Goal: Information Seeking & Learning: Check status

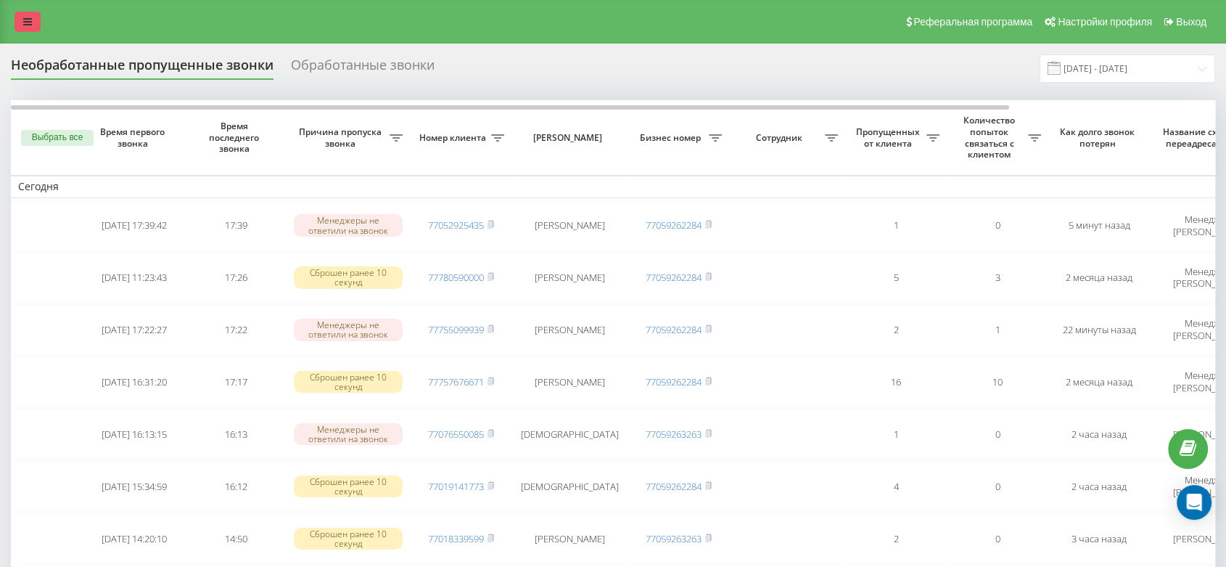
click at [32, 22] on link at bounding box center [28, 22] width 26 height 20
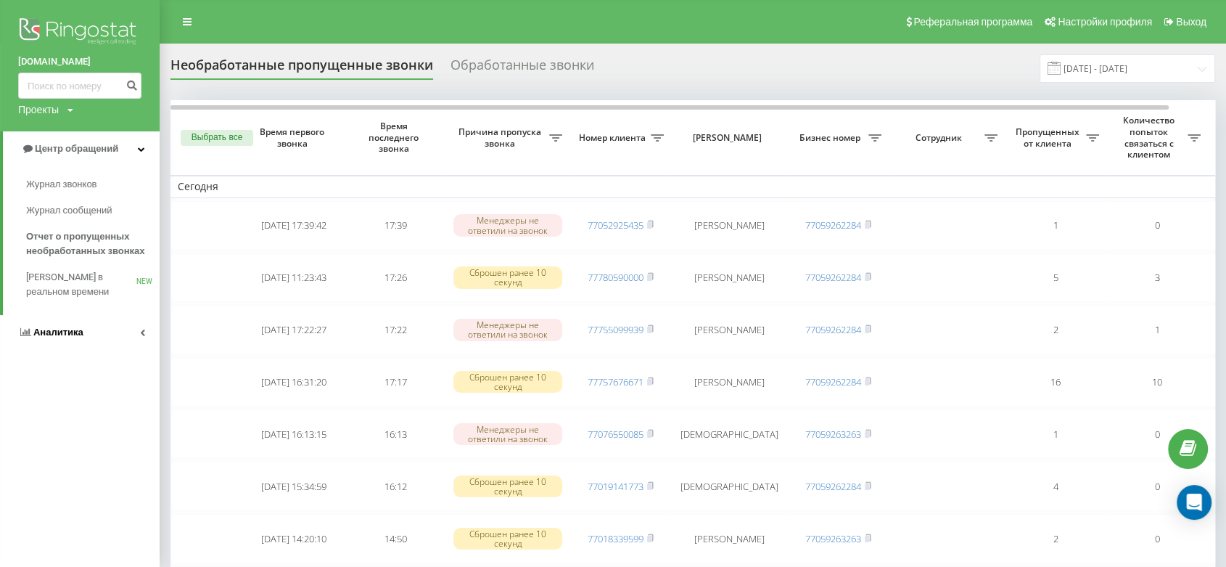
click at [86, 328] on link "Аналитика" at bounding box center [80, 332] width 160 height 35
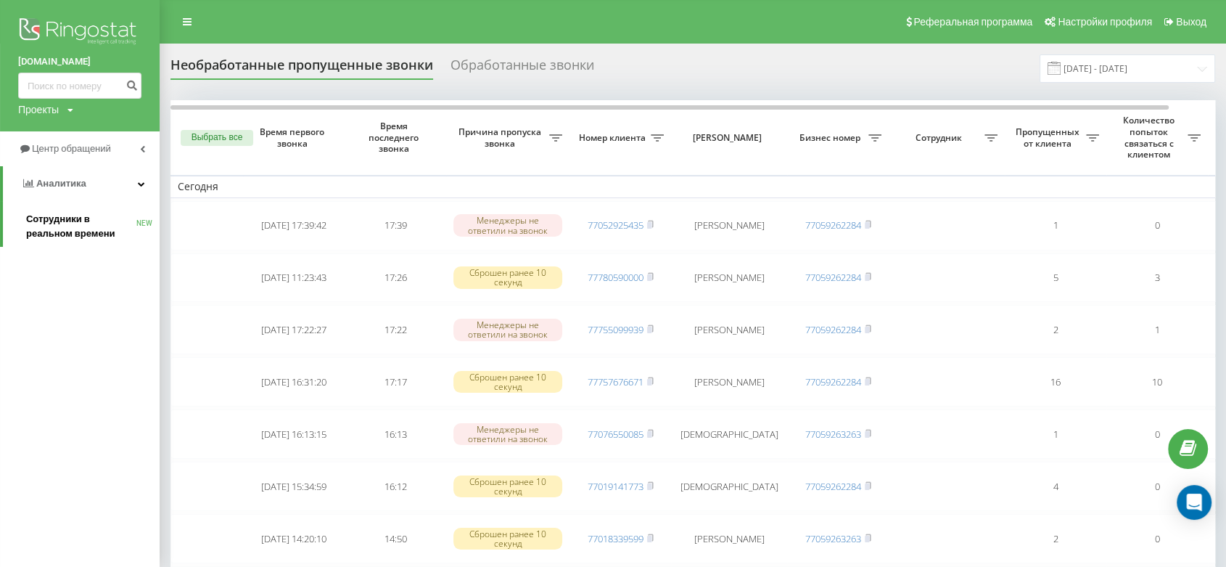
click at [75, 238] on span "Сотрудники в реальном времени" at bounding box center [81, 226] width 110 height 29
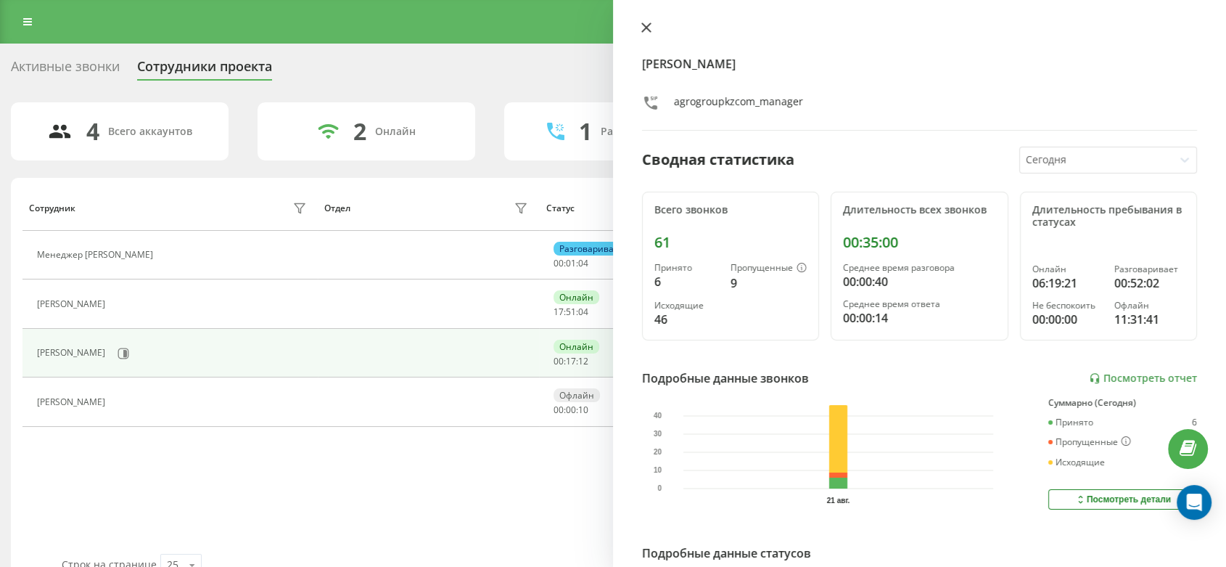
click at [645, 25] on icon at bounding box center [646, 27] width 10 height 10
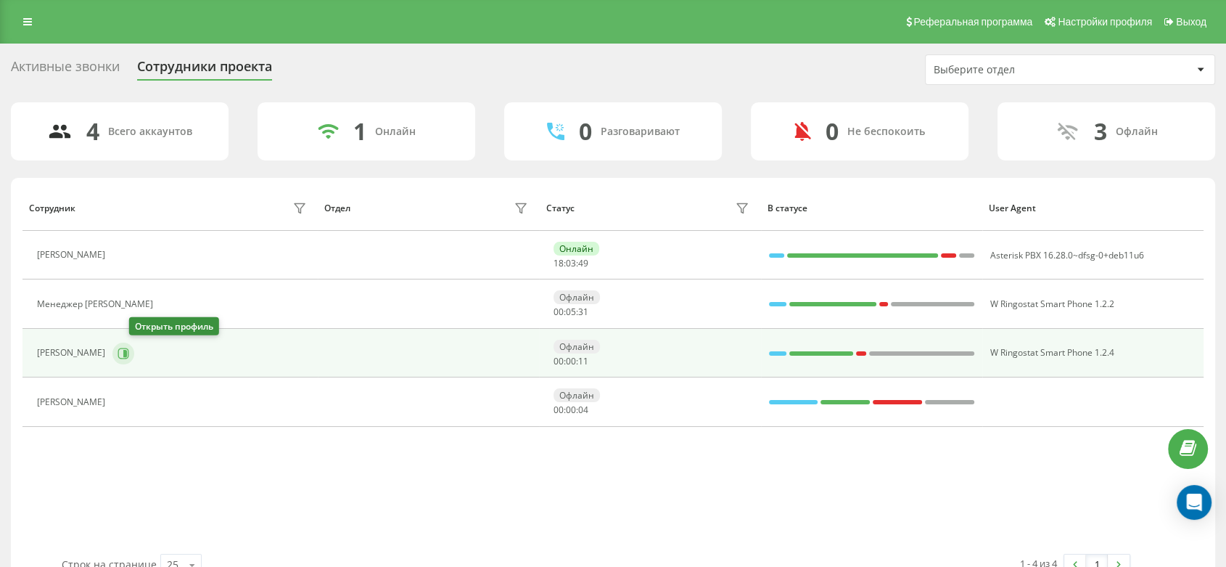
click at [129, 354] on icon at bounding box center [124, 353] width 12 height 12
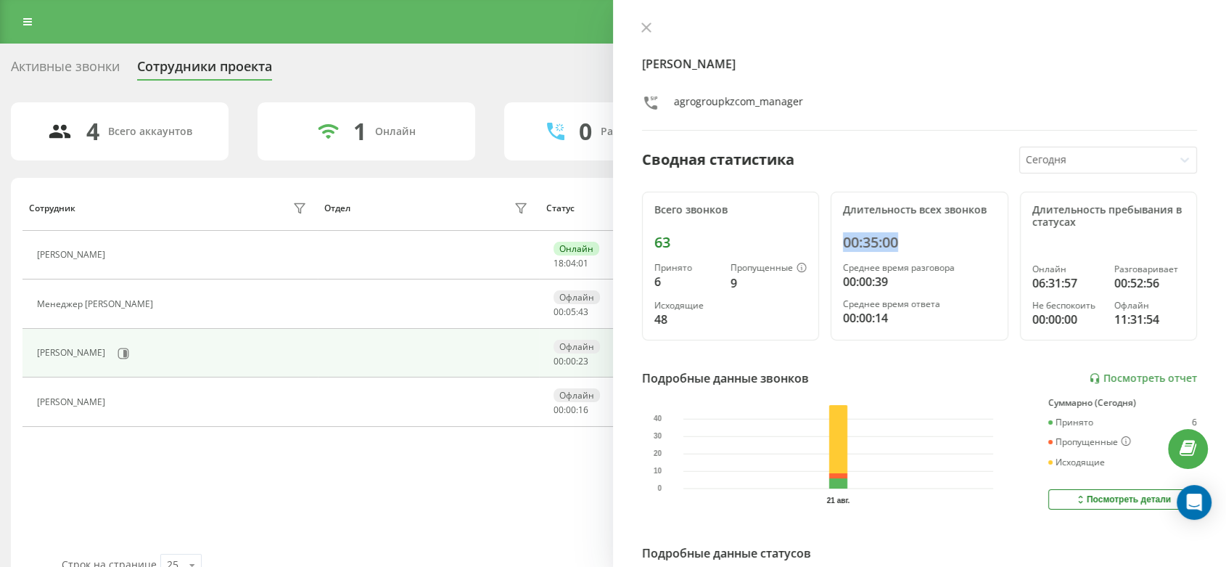
drag, startPoint x: 840, startPoint y: 241, endPoint x: 910, endPoint y: 239, distance: 69.7
click at [910, 239] on div "00:35:00" at bounding box center [919, 242] width 152 height 17
copy div "00:35:00"
